Goal: Transaction & Acquisition: Purchase product/service

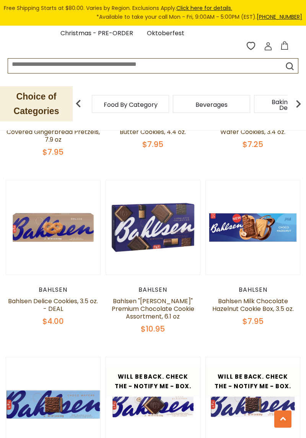
scroll to position [1061, 0]
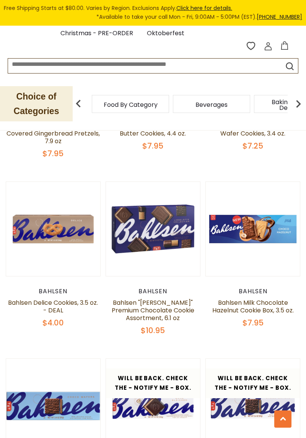
click at [59, 227] on link at bounding box center [53, 228] width 79 height 79
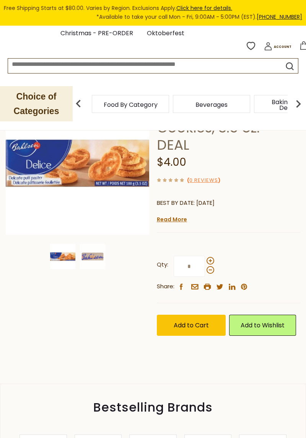
scroll to position [0, 9]
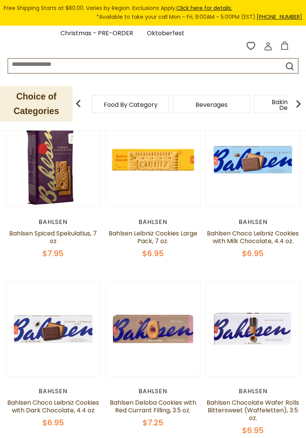
scroll to position [1061, 0]
